Goal: Information Seeking & Learning: Learn about a topic

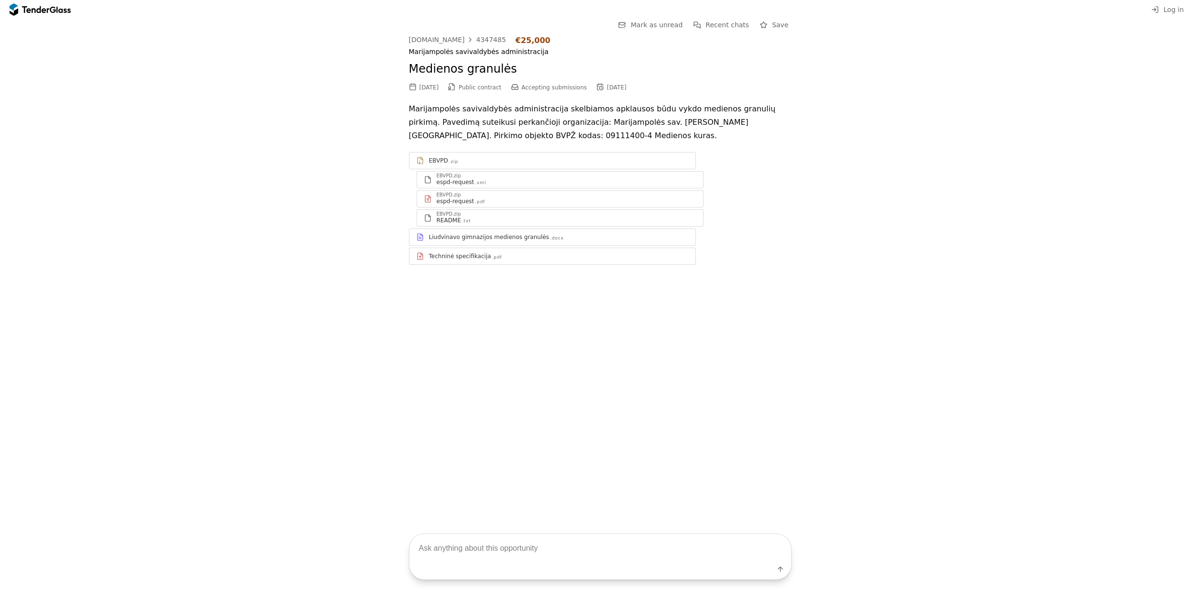
click at [439, 546] on textarea at bounding box center [600, 548] width 382 height 28
click at [40, 12] on div at bounding box center [35, 9] width 27 height 6
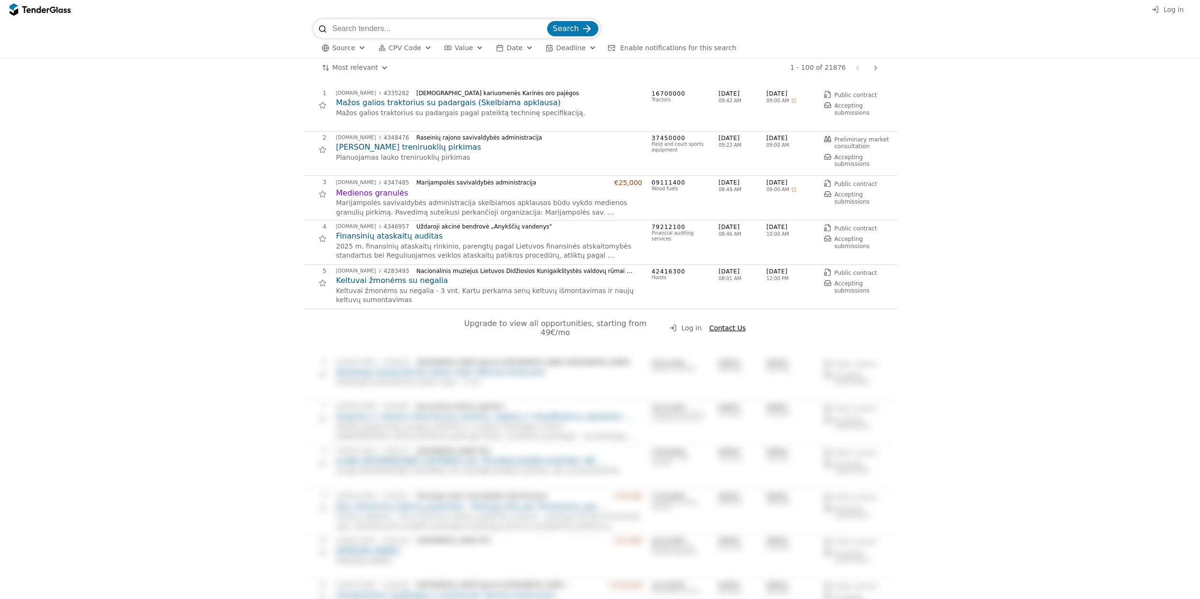
click at [49, 11] on div at bounding box center [35, 9] width 27 height 6
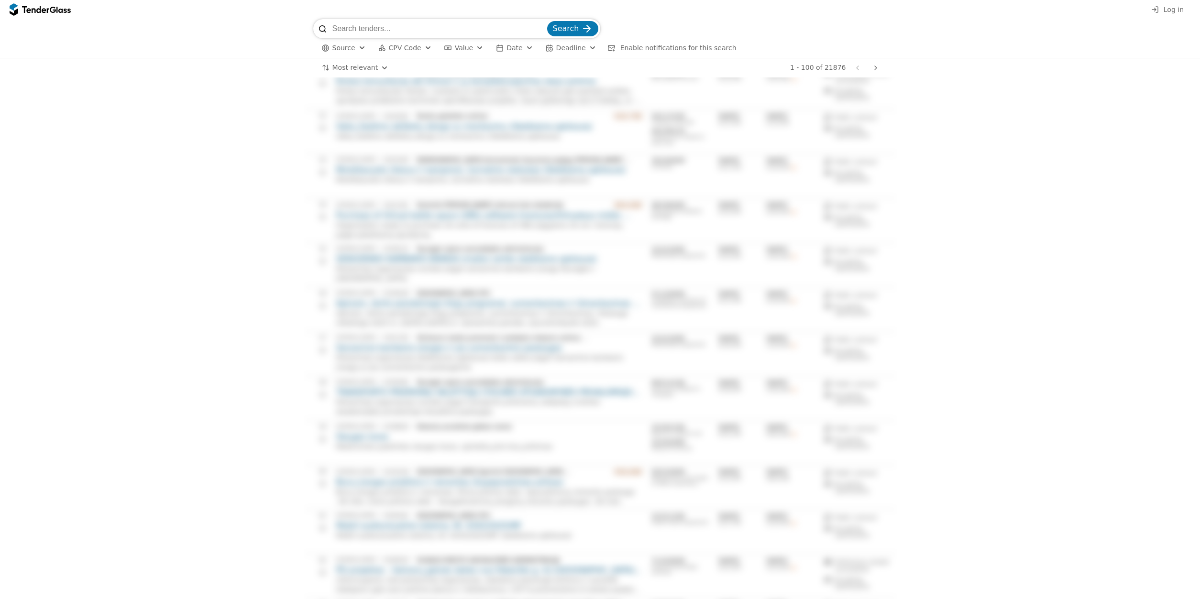
scroll to position [2195, 0]
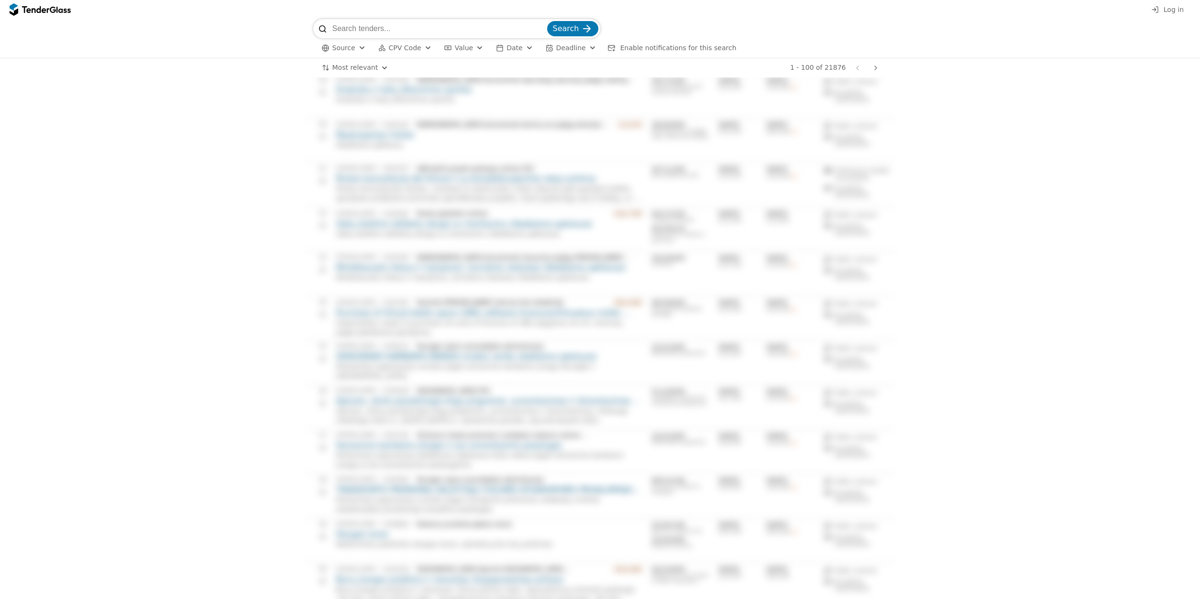
click at [51, 11] on div at bounding box center [53, 9] width 6 height 6
click at [1173, 15] on button "Log in" at bounding box center [1167, 10] width 38 height 12
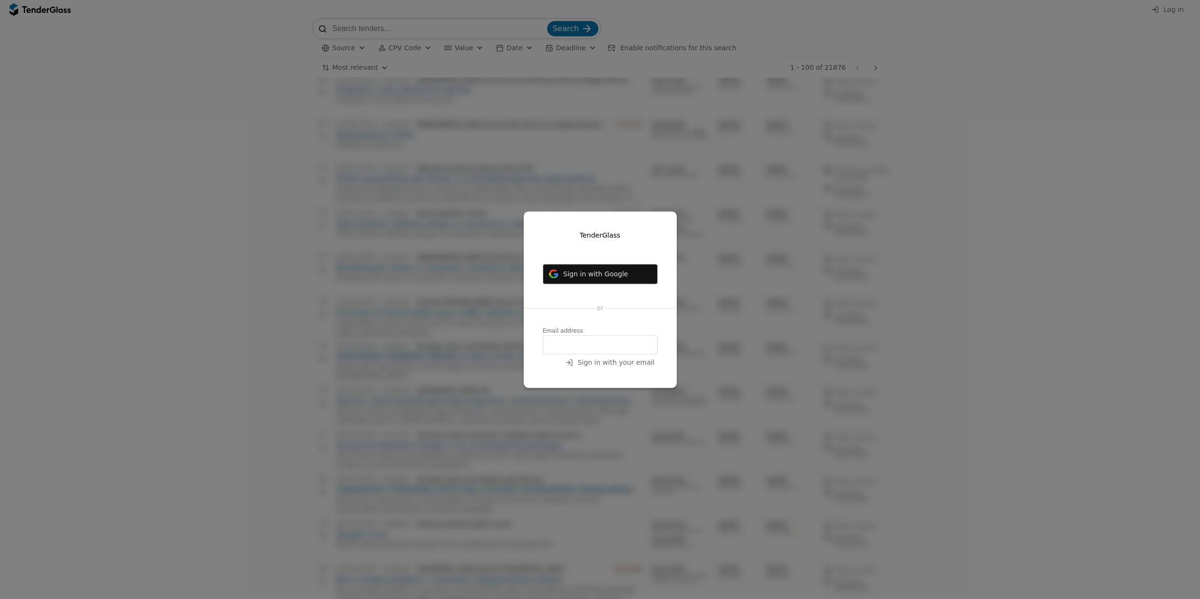
click at [591, 274] on span "Sign in with Google" at bounding box center [595, 274] width 65 height 8
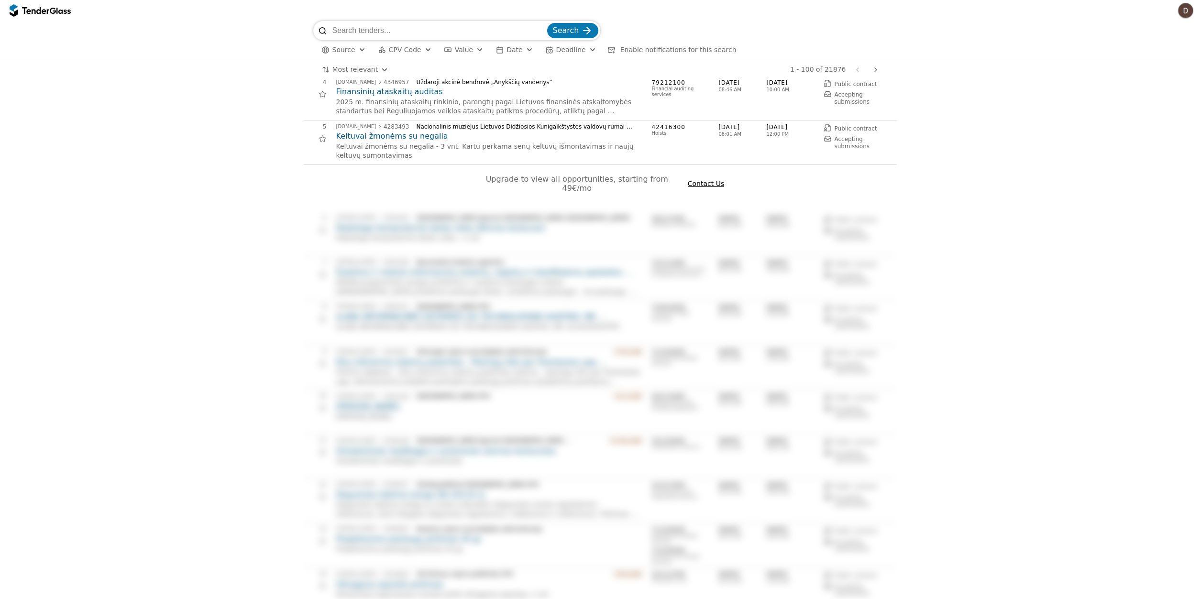
scroll to position [0, 0]
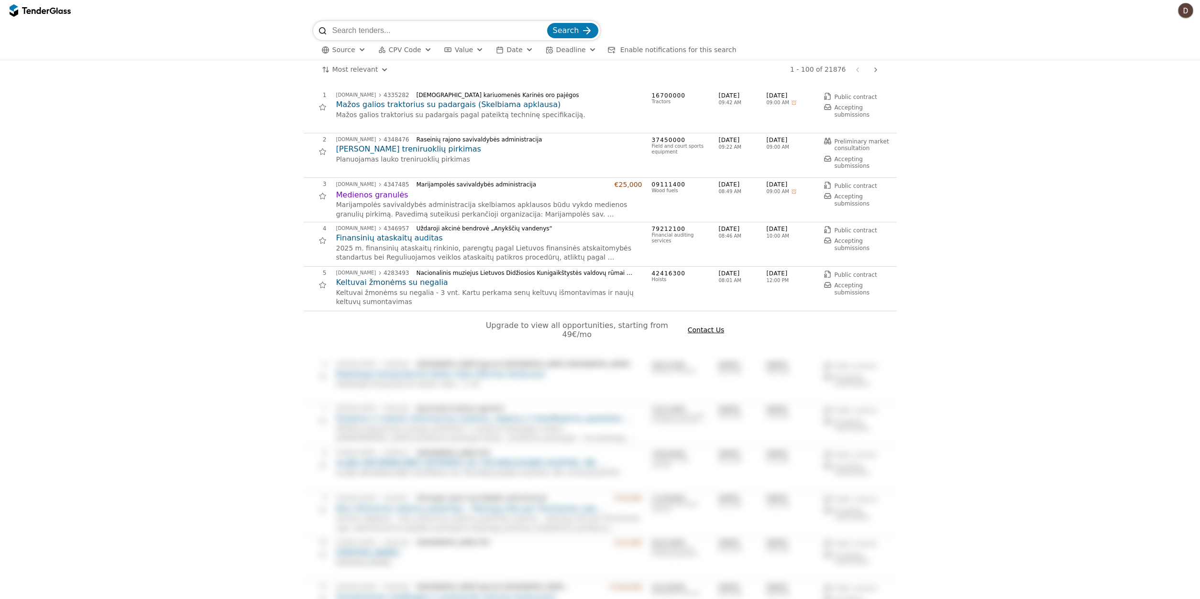
click at [385, 283] on h2 "Keltuvai žmonėms su negalia" at bounding box center [489, 282] width 306 height 11
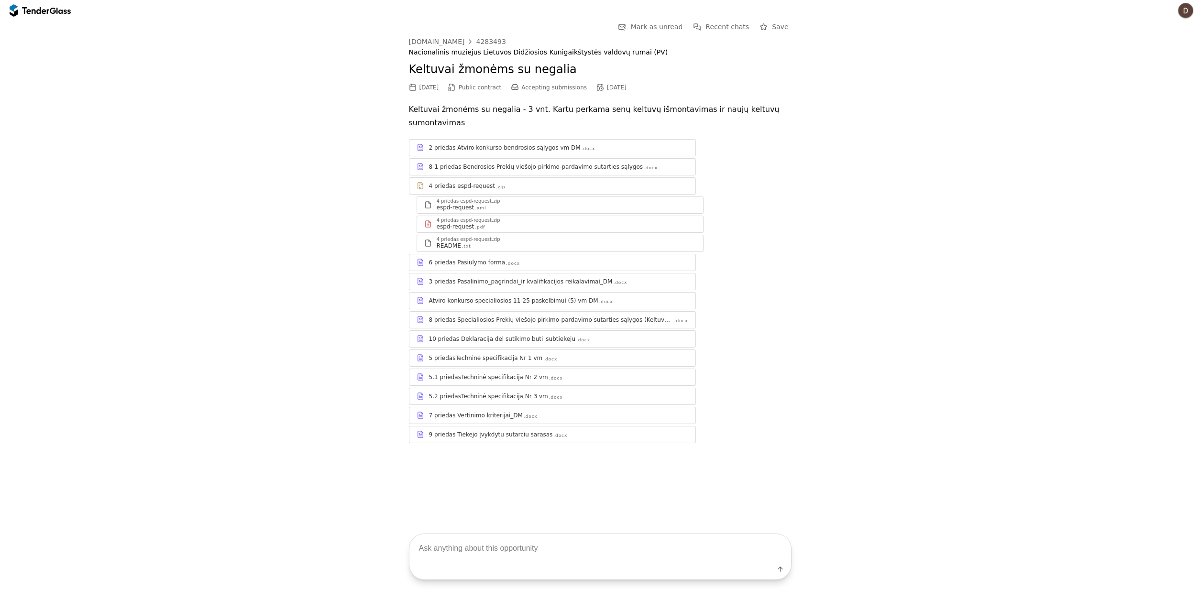
click at [468, 544] on textarea at bounding box center [600, 548] width 382 height 28
type textarea "kas yra pirkimo objektas?"
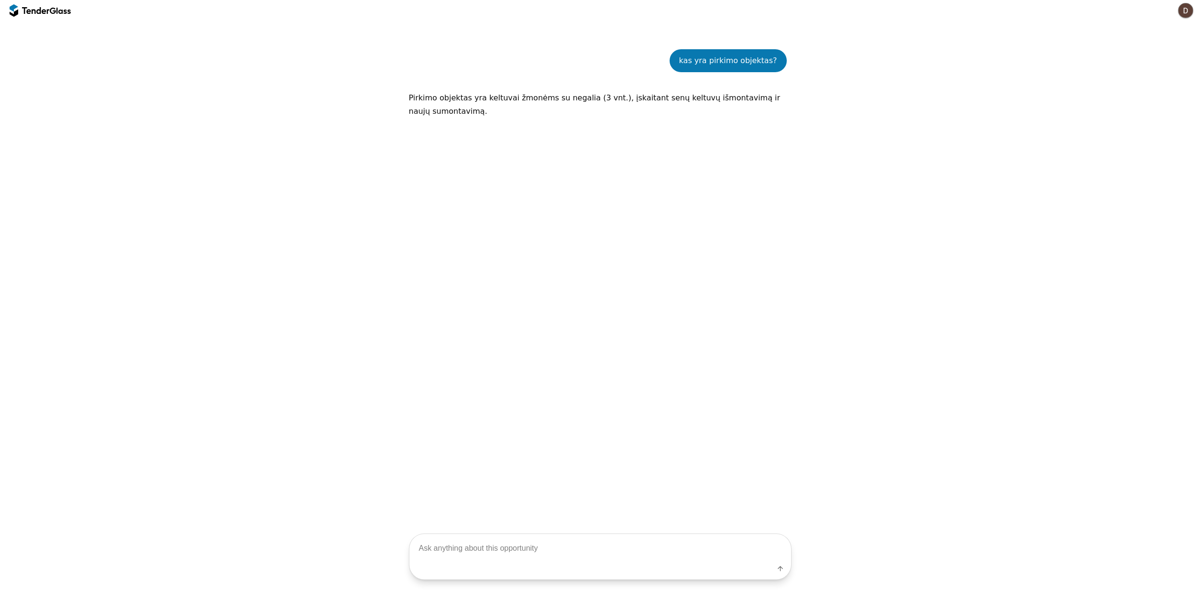
click at [40, 11] on div at bounding box center [35, 10] width 27 height 6
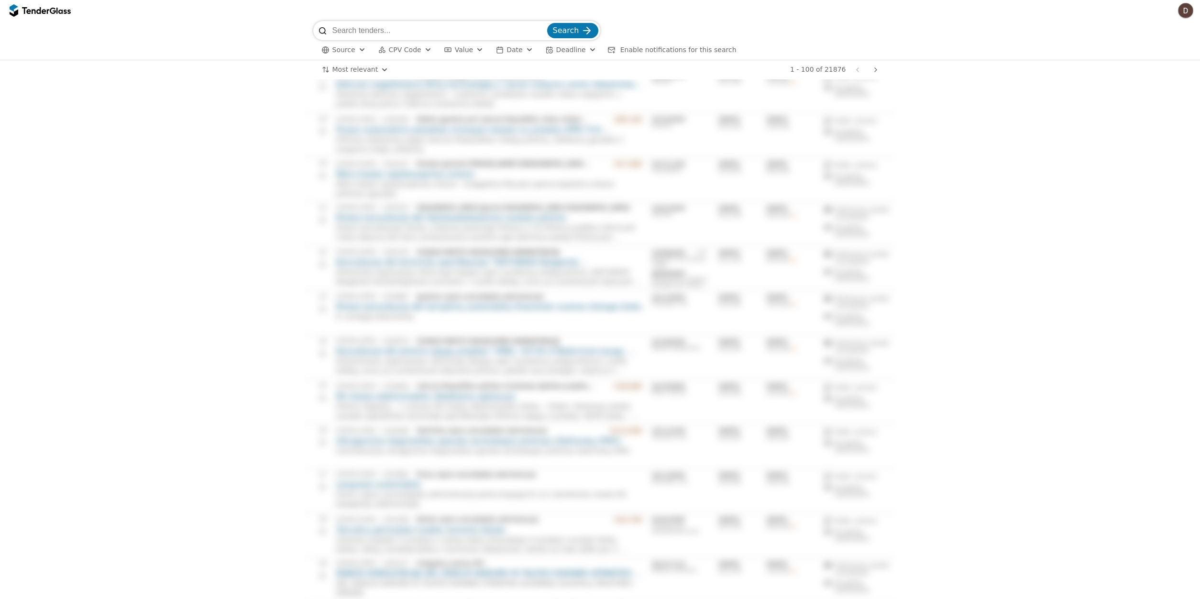
scroll to position [1756, 0]
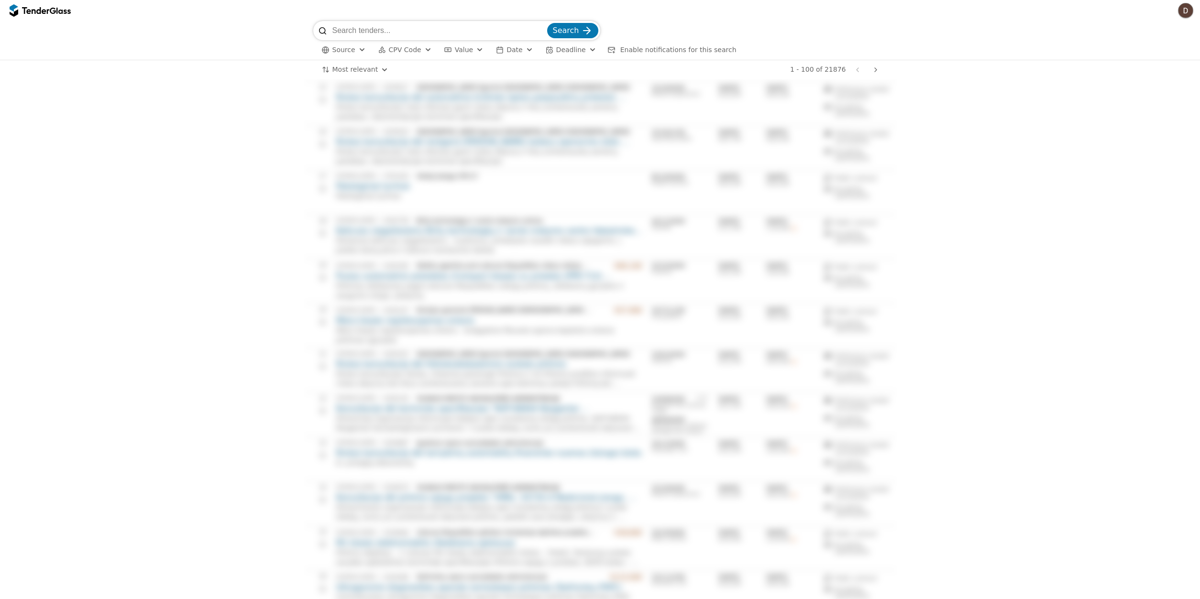
click at [380, 33] on input "search" at bounding box center [438, 30] width 213 height 19
click at [358, 49] on div "button" at bounding box center [362, 49] width 34 height 33
click at [331, 86] on div at bounding box center [330, 87] width 23 height 25
click at [331, 86] on div at bounding box center [330, 87] width 25 height 23
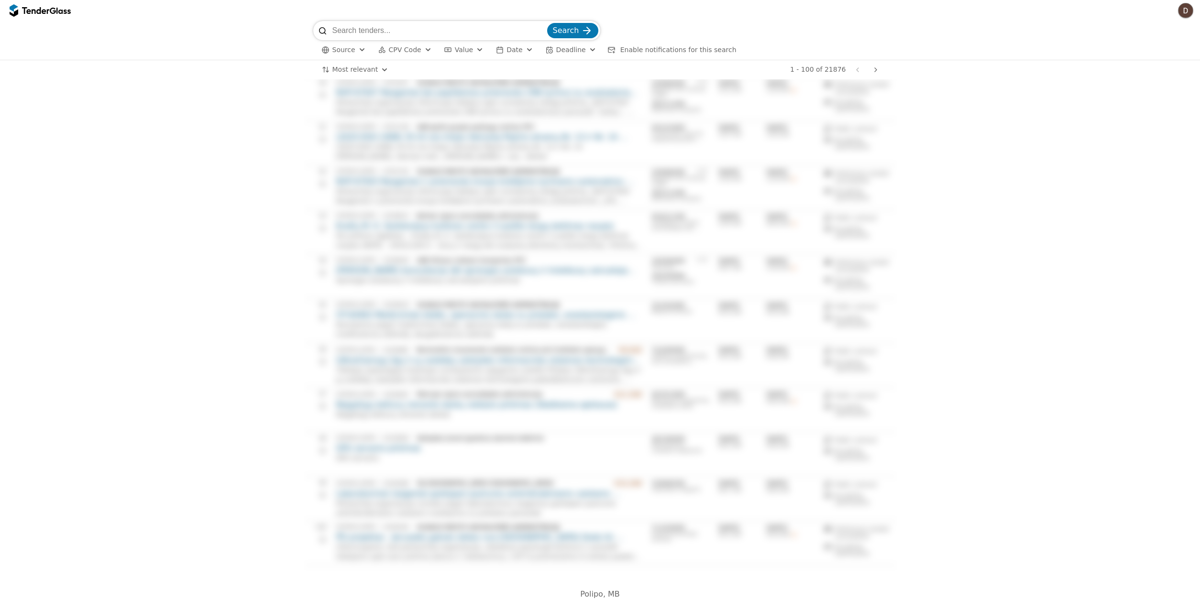
click at [1185, 8] on button "button" at bounding box center [1185, 10] width 15 height 15
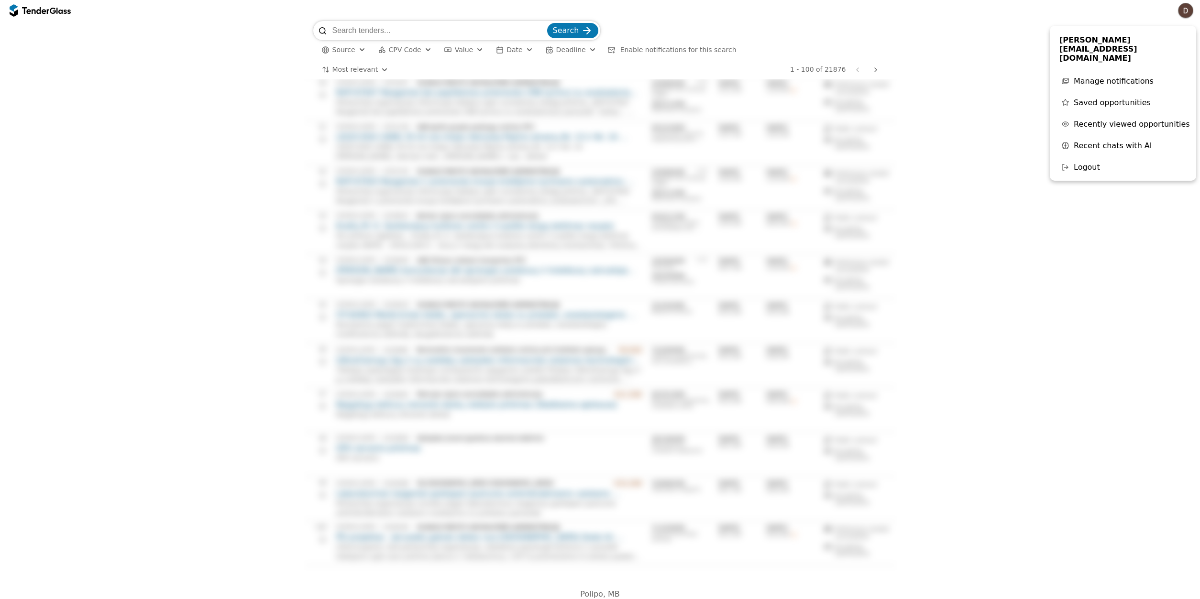
click at [960, 57] on div "Search Source CPV Code Type Buyer Value Date Deadline Enable notifications for …" at bounding box center [600, 40] width 1190 height 39
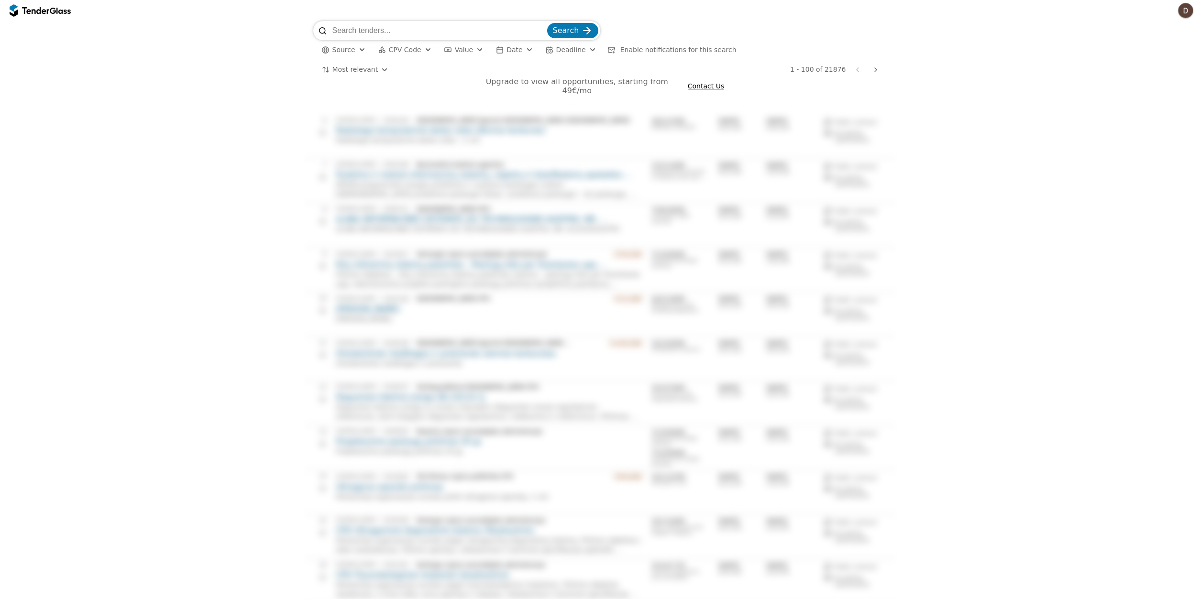
scroll to position [0, 0]
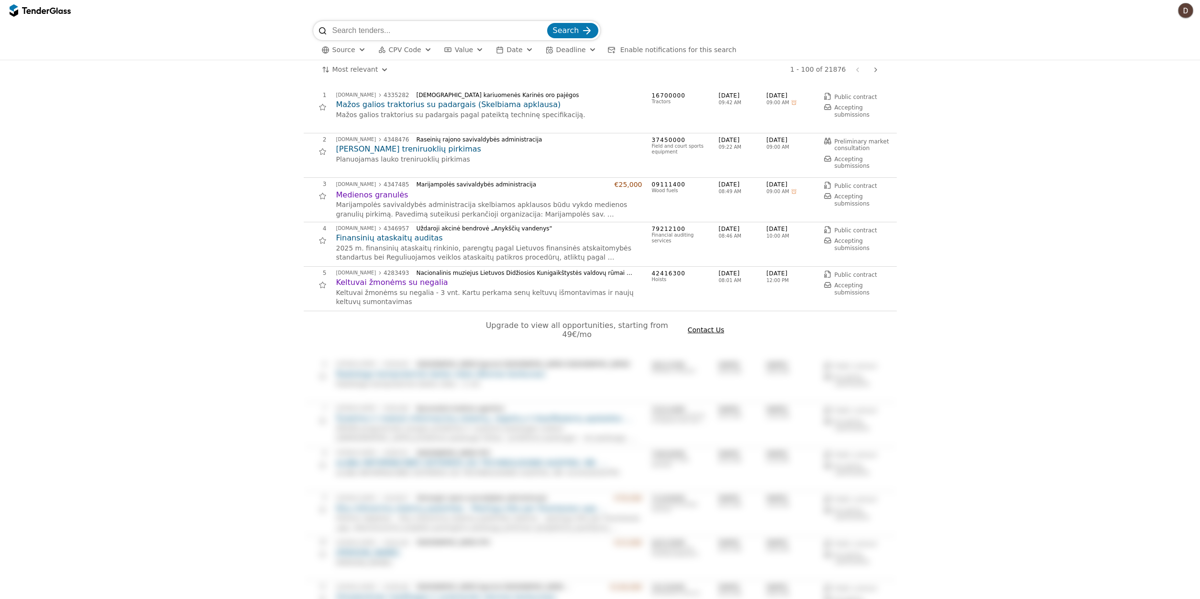
click at [1188, 9] on button "button" at bounding box center [1185, 10] width 15 height 15
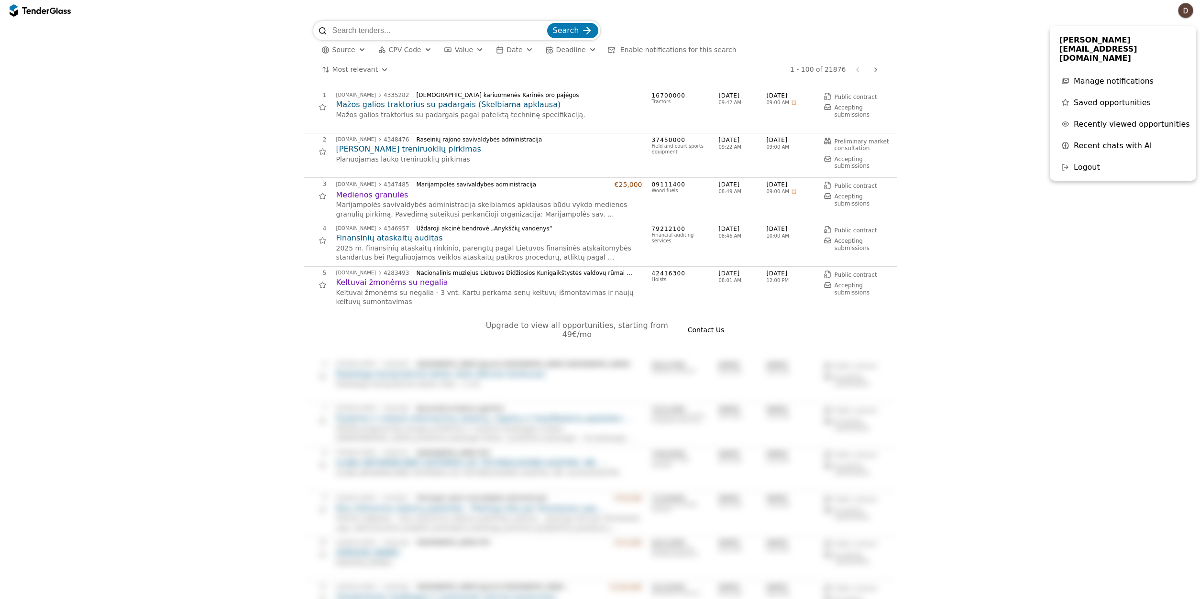
click at [1132, 77] on span "Manage notifications" at bounding box center [1113, 81] width 80 height 9
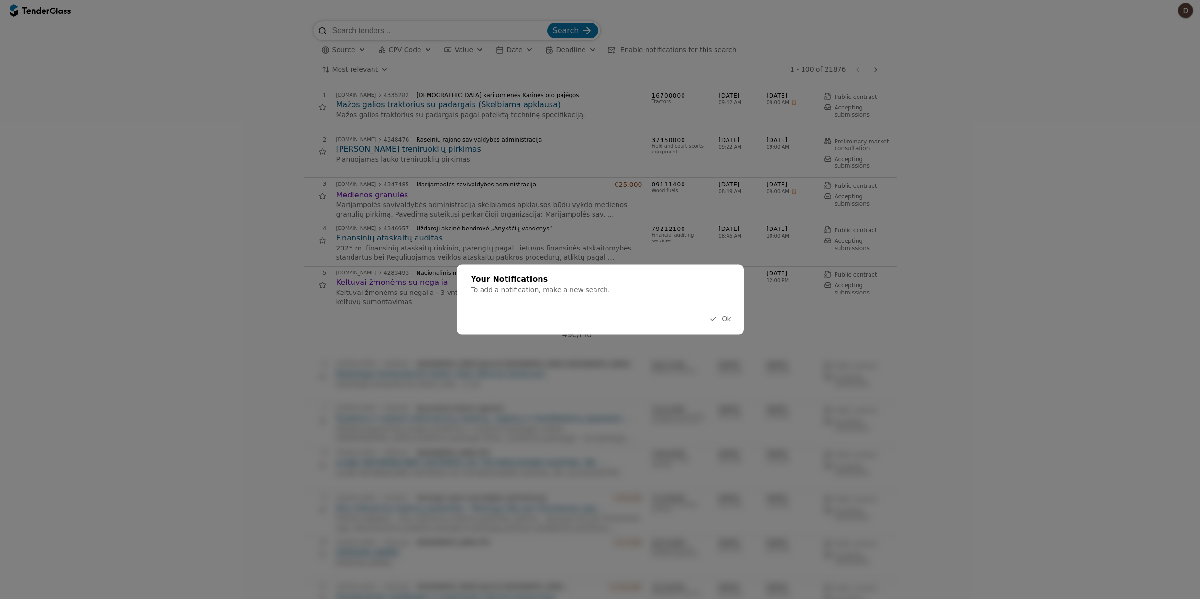
click at [726, 323] on span "Ok" at bounding box center [726, 319] width 9 height 8
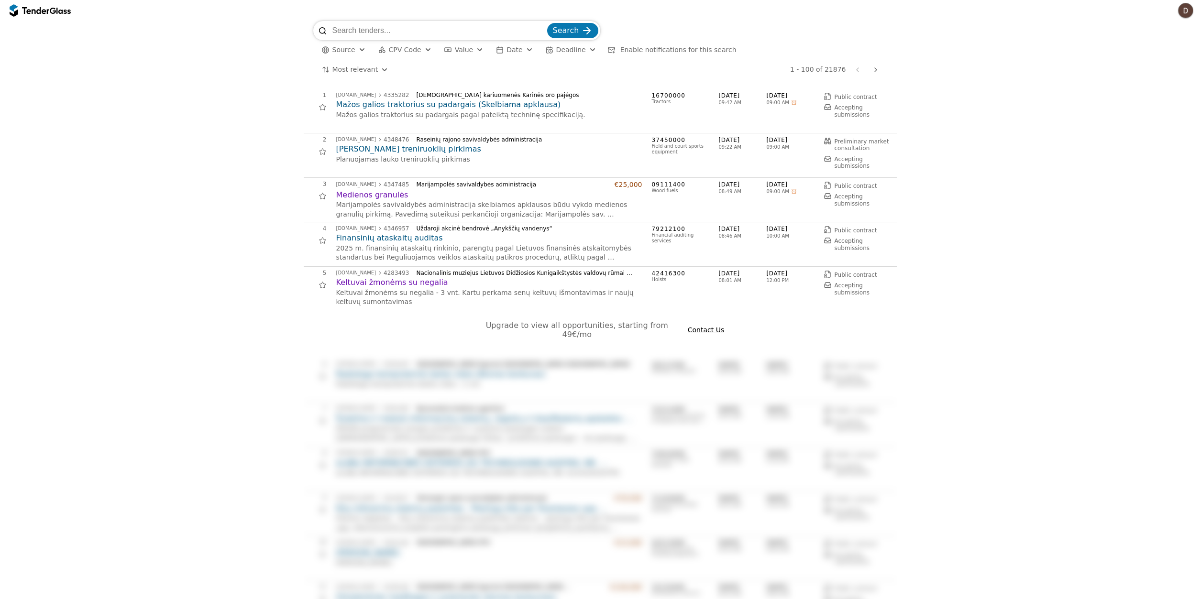
click at [347, 55] on button "Source" at bounding box center [344, 50] width 52 height 12
click at [459, 53] on span "Value" at bounding box center [464, 50] width 18 height 8
click at [506, 52] on span "Date" at bounding box center [514, 50] width 16 height 8
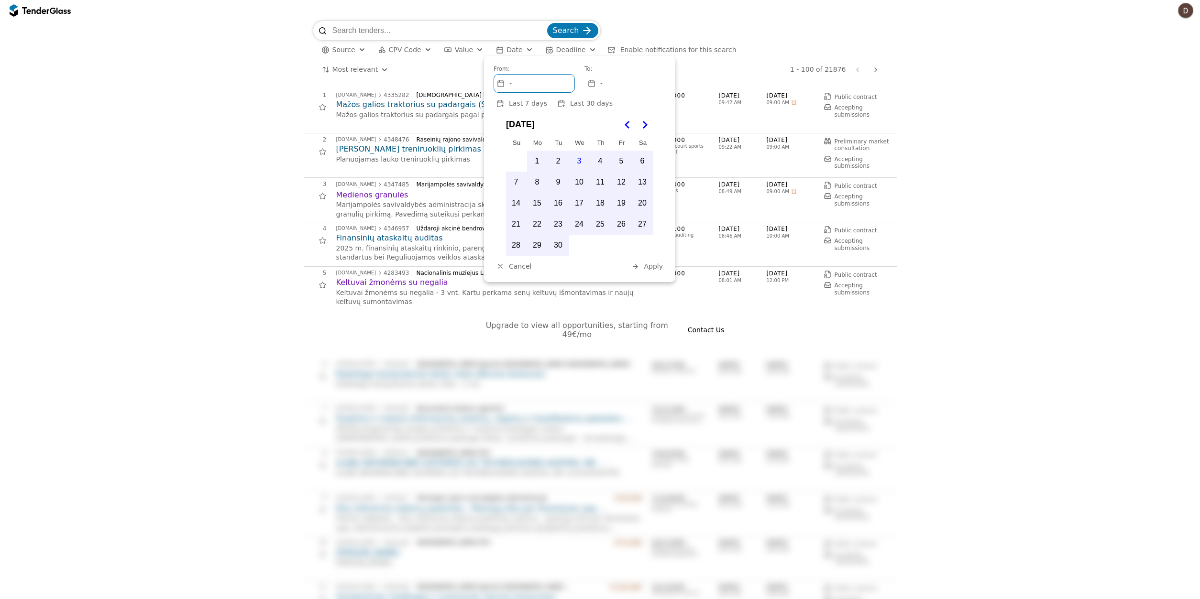
click at [774, 34] on div "Search" at bounding box center [600, 30] width 574 height 19
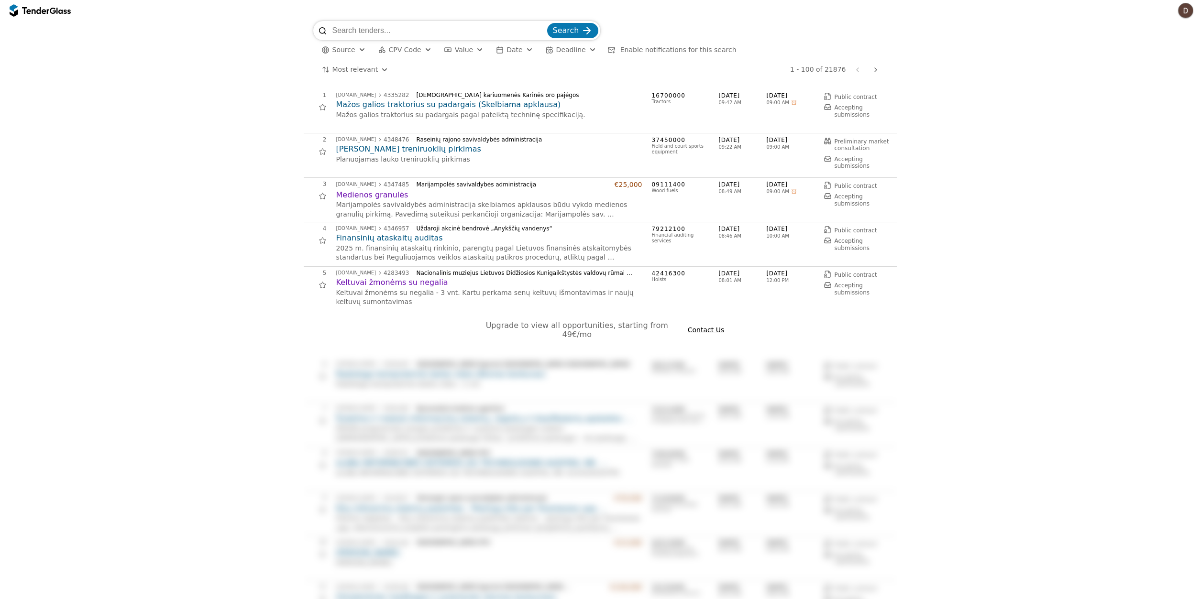
click at [669, 49] on span "Enable notifications for this search" at bounding box center [678, 50] width 116 height 8
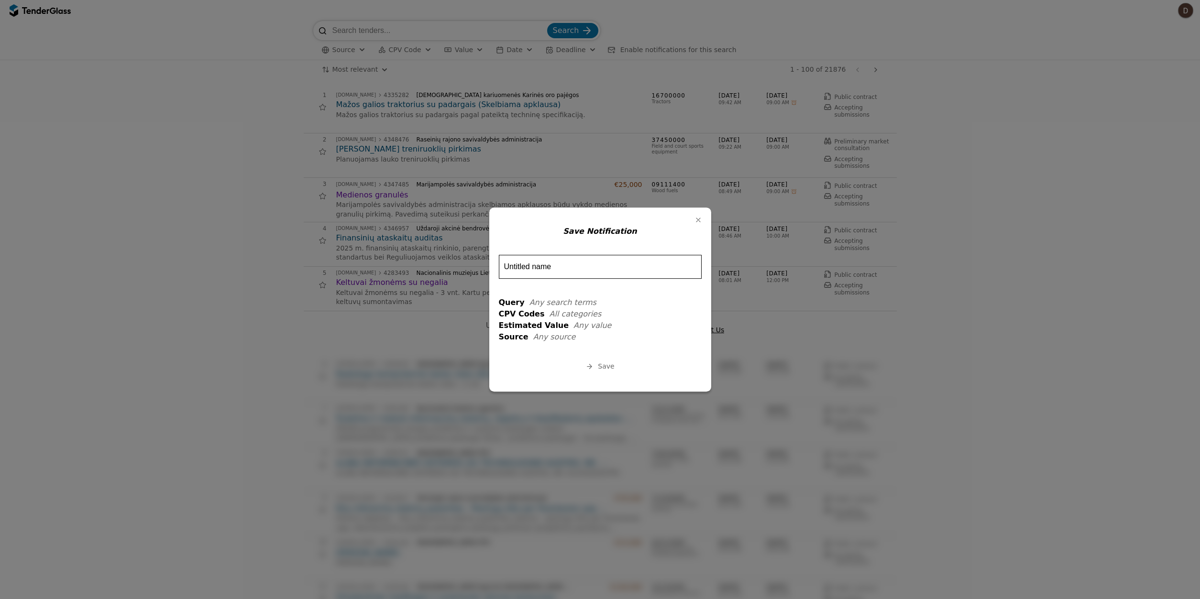
click at [700, 220] on div "button" at bounding box center [698, 220] width 25 height 25
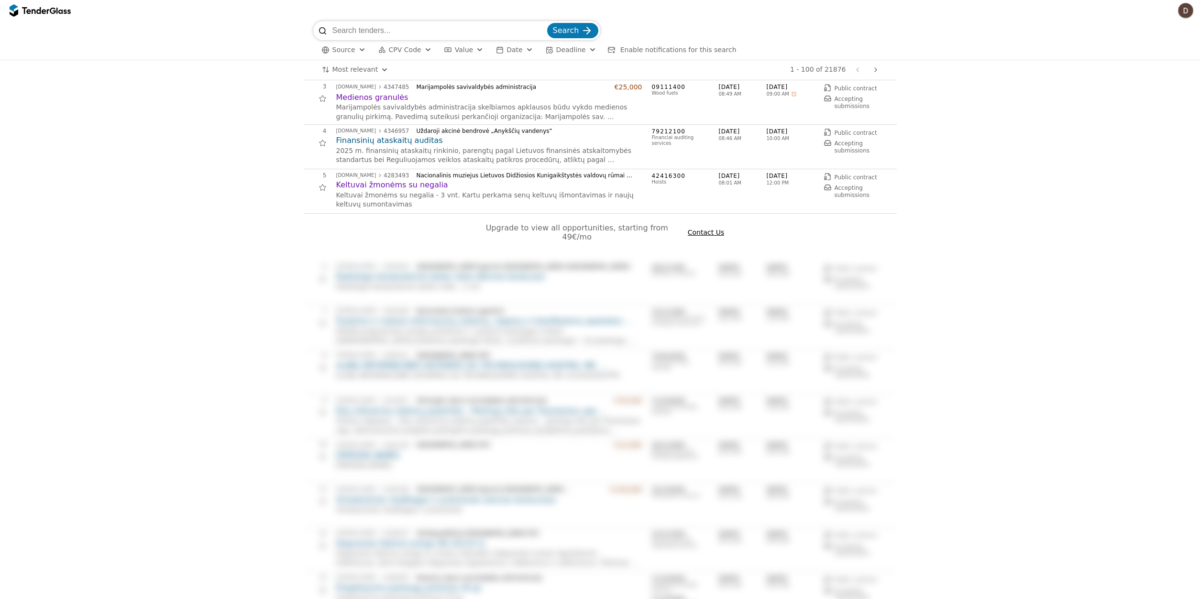
scroll to position [49, 0]
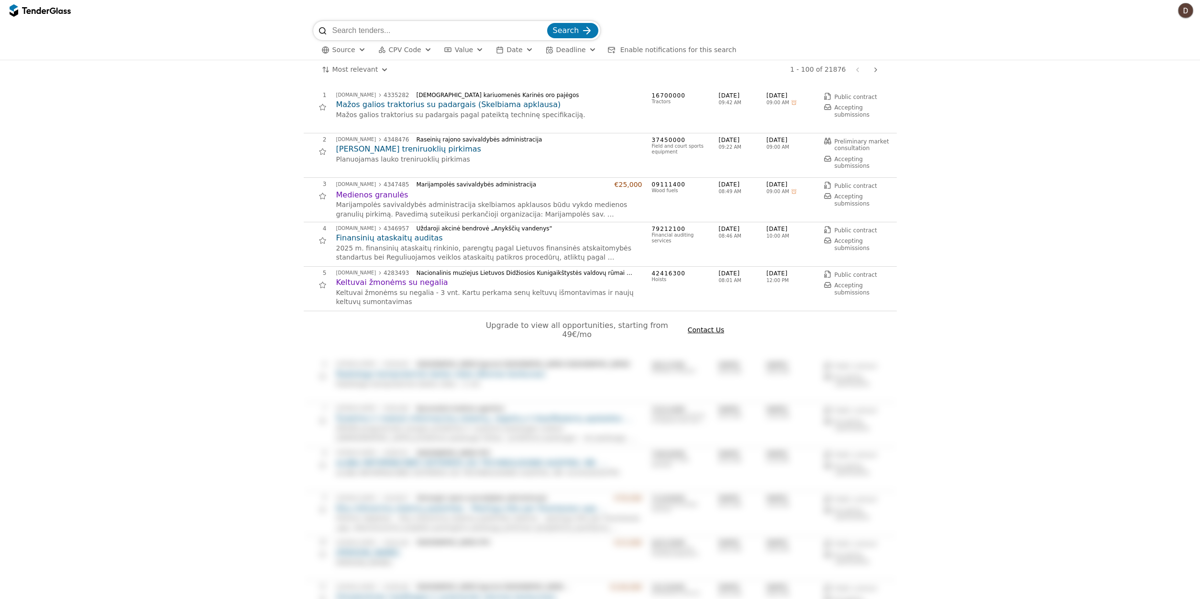
click at [40, 8] on div at bounding box center [35, 10] width 27 height 6
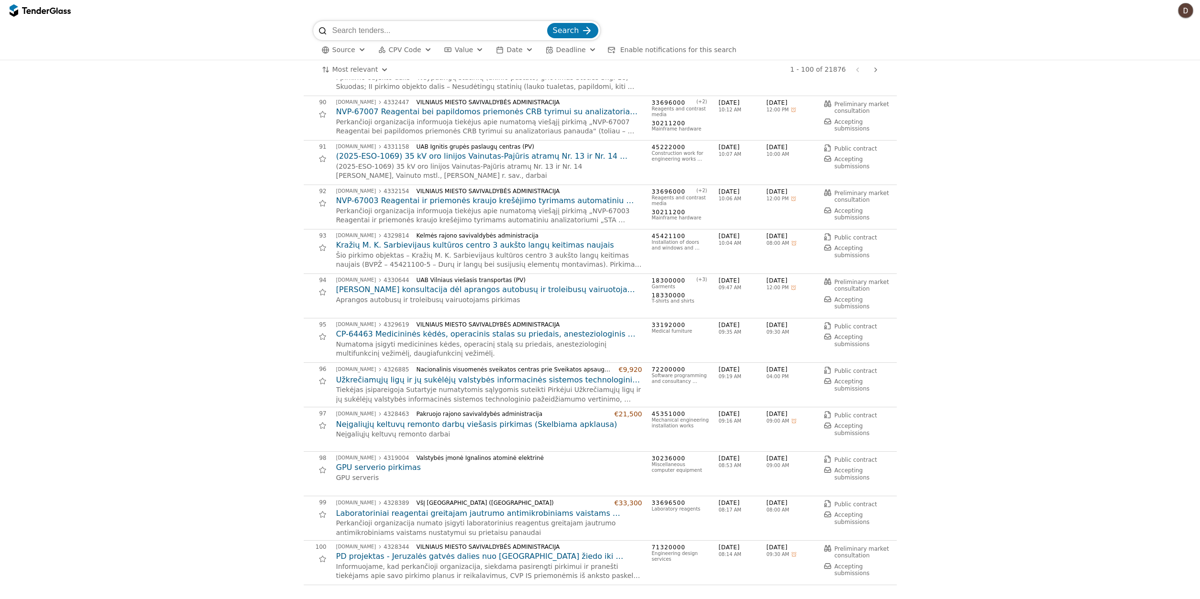
scroll to position [3979, 0]
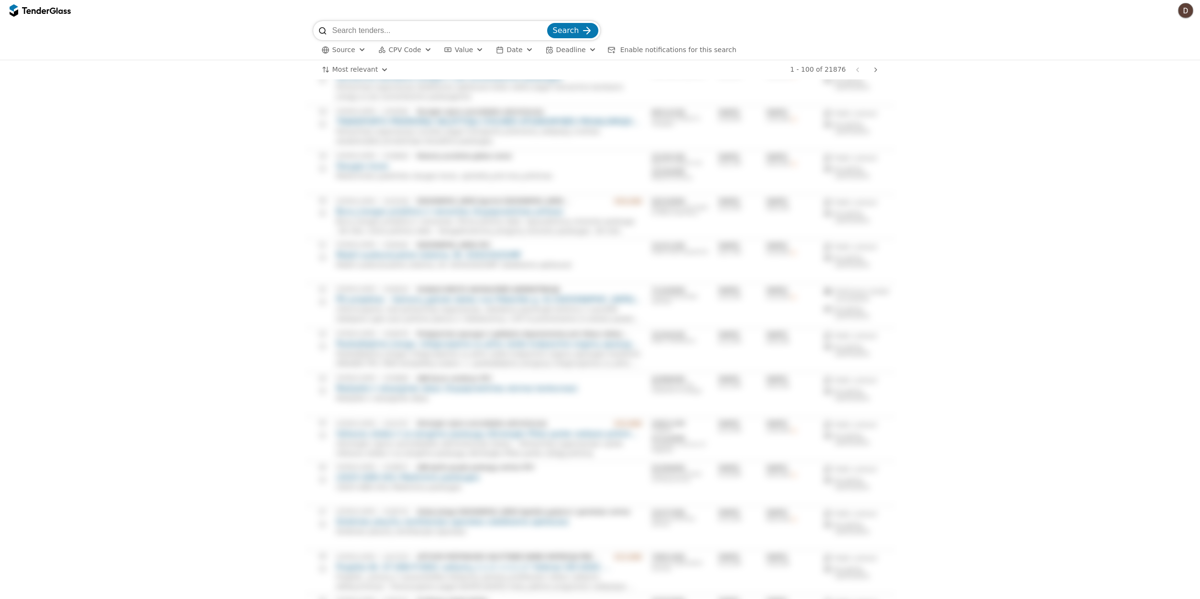
click at [577, 260] on div at bounding box center [600, 16] width 593 height 4447
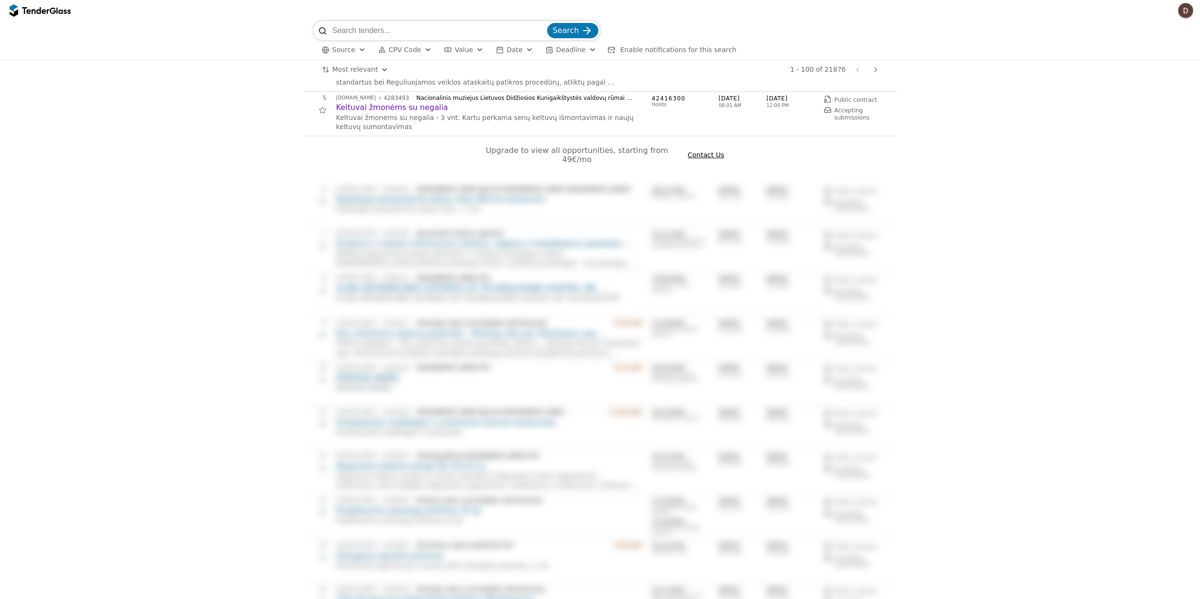
scroll to position [0, 0]
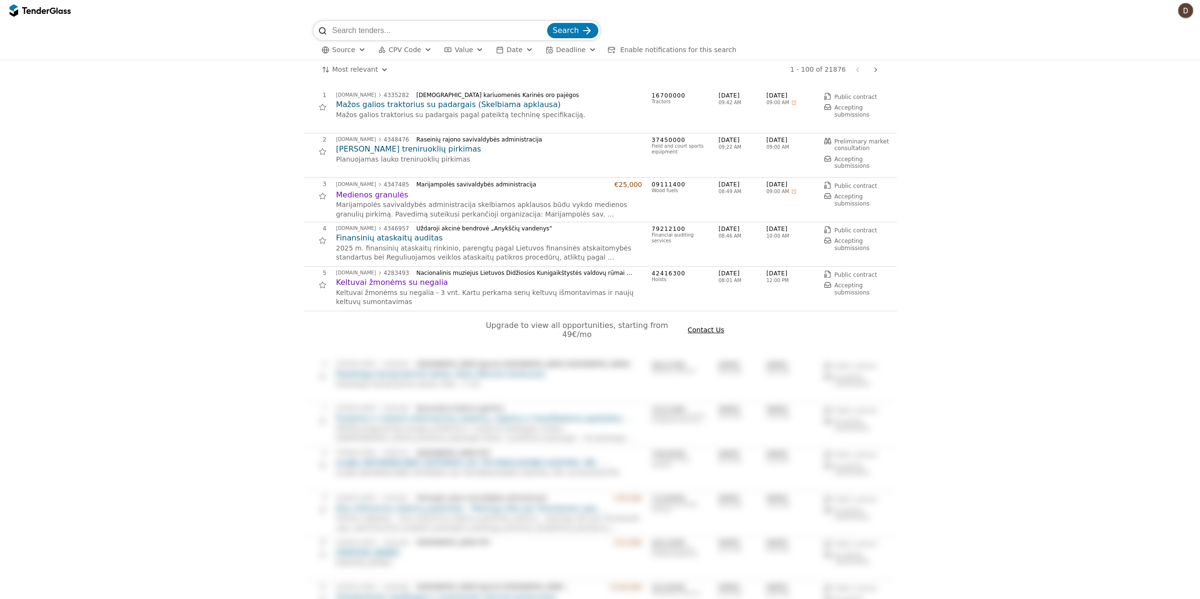
click at [701, 327] on span "Contact Us" at bounding box center [706, 330] width 36 height 8
